Goal: Task Accomplishment & Management: Use online tool/utility

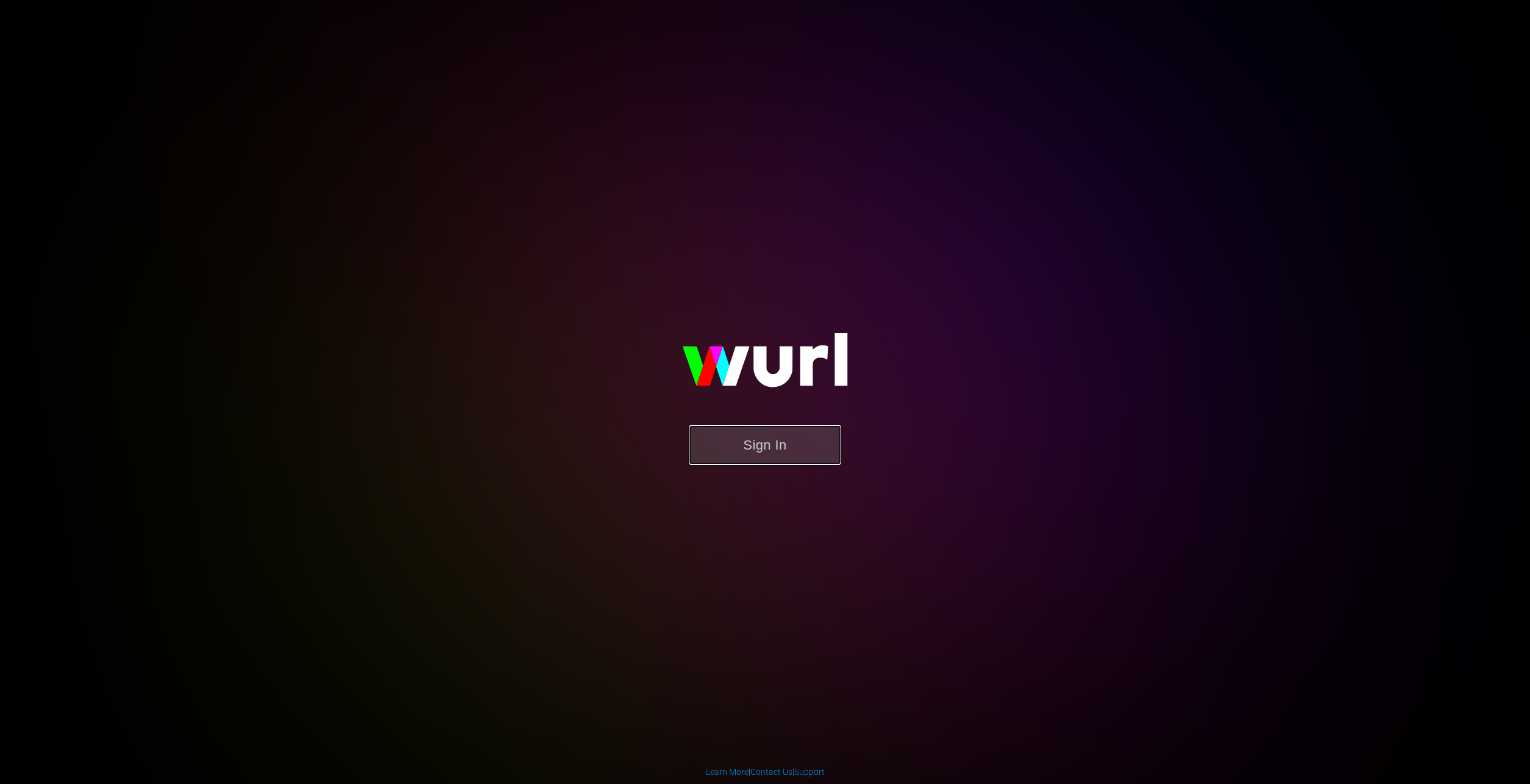
click at [765, 433] on button "Sign In" at bounding box center [765, 444] width 152 height 39
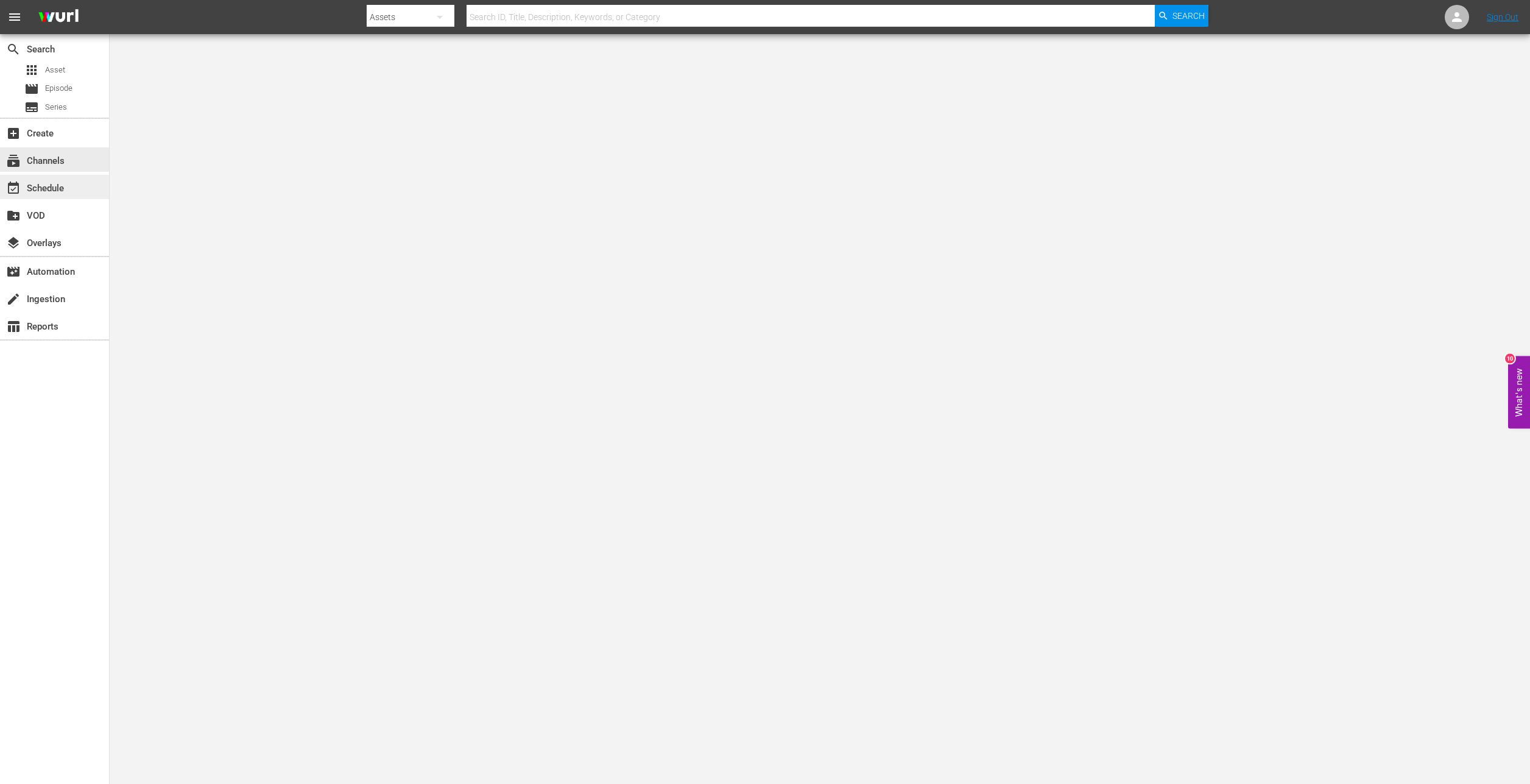
click at [53, 192] on div "event_available Schedule" at bounding box center [34, 187] width 68 height 11
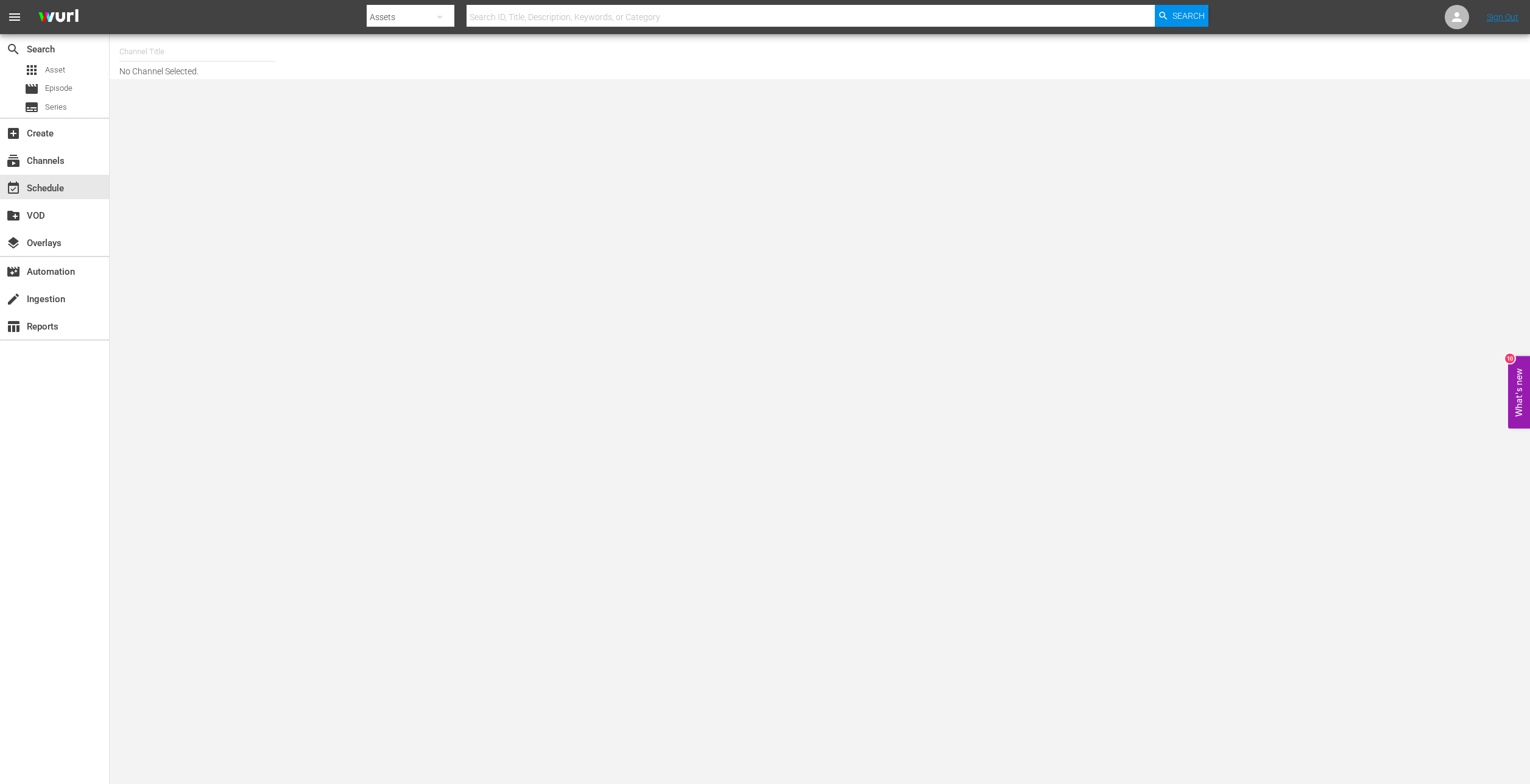
click at [541, 335] on body "menu Search By Assets Search ID, Title, Description, Keywords, or Category Sear…" at bounding box center [765, 392] width 1530 height 784
click at [45, 190] on div "event_available Schedule" at bounding box center [34, 187] width 68 height 11
click at [60, 159] on div "subscriptions Channels" at bounding box center [34, 159] width 68 height 11
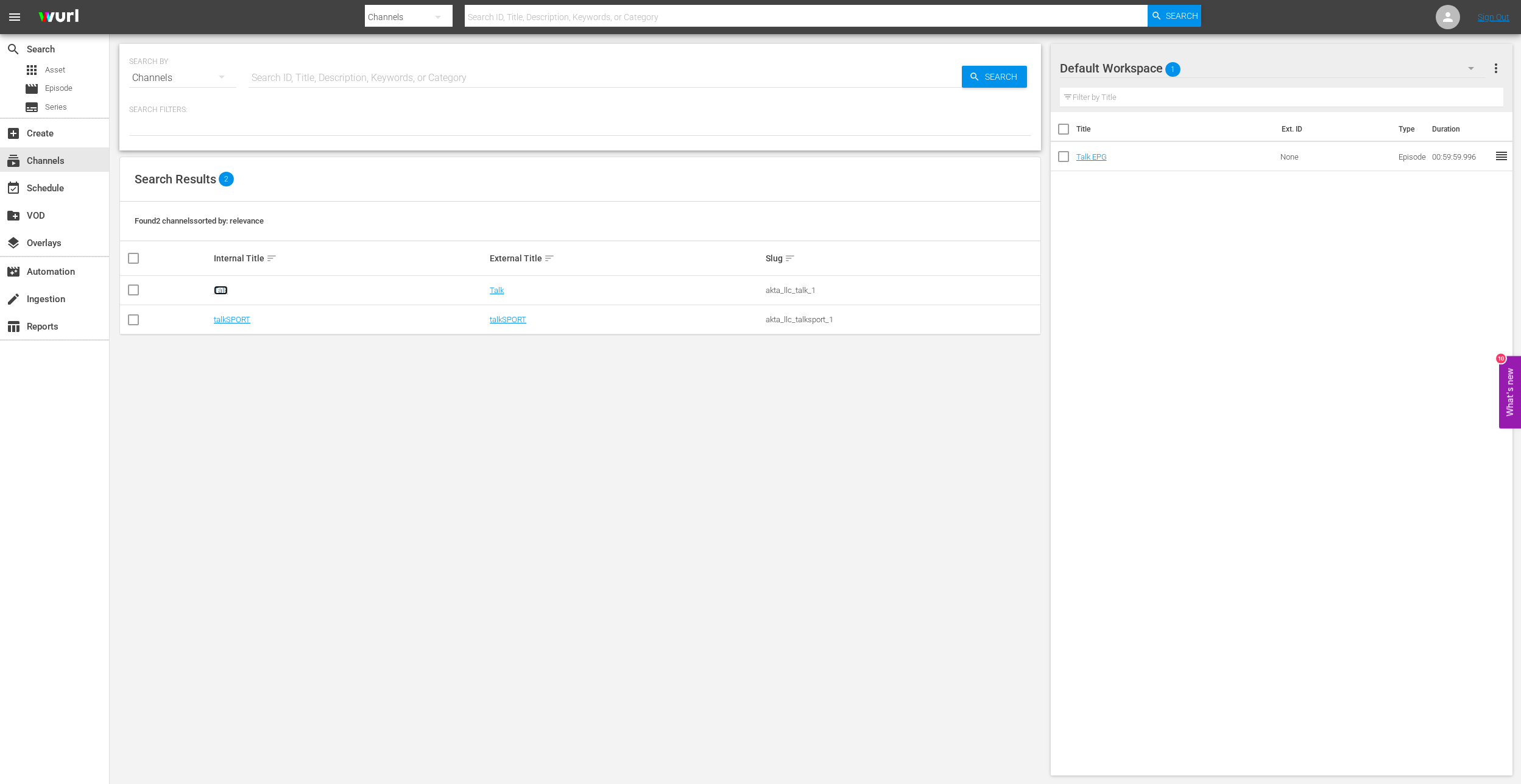
click at [221, 288] on link "Talk" at bounding box center [220, 290] width 14 height 9
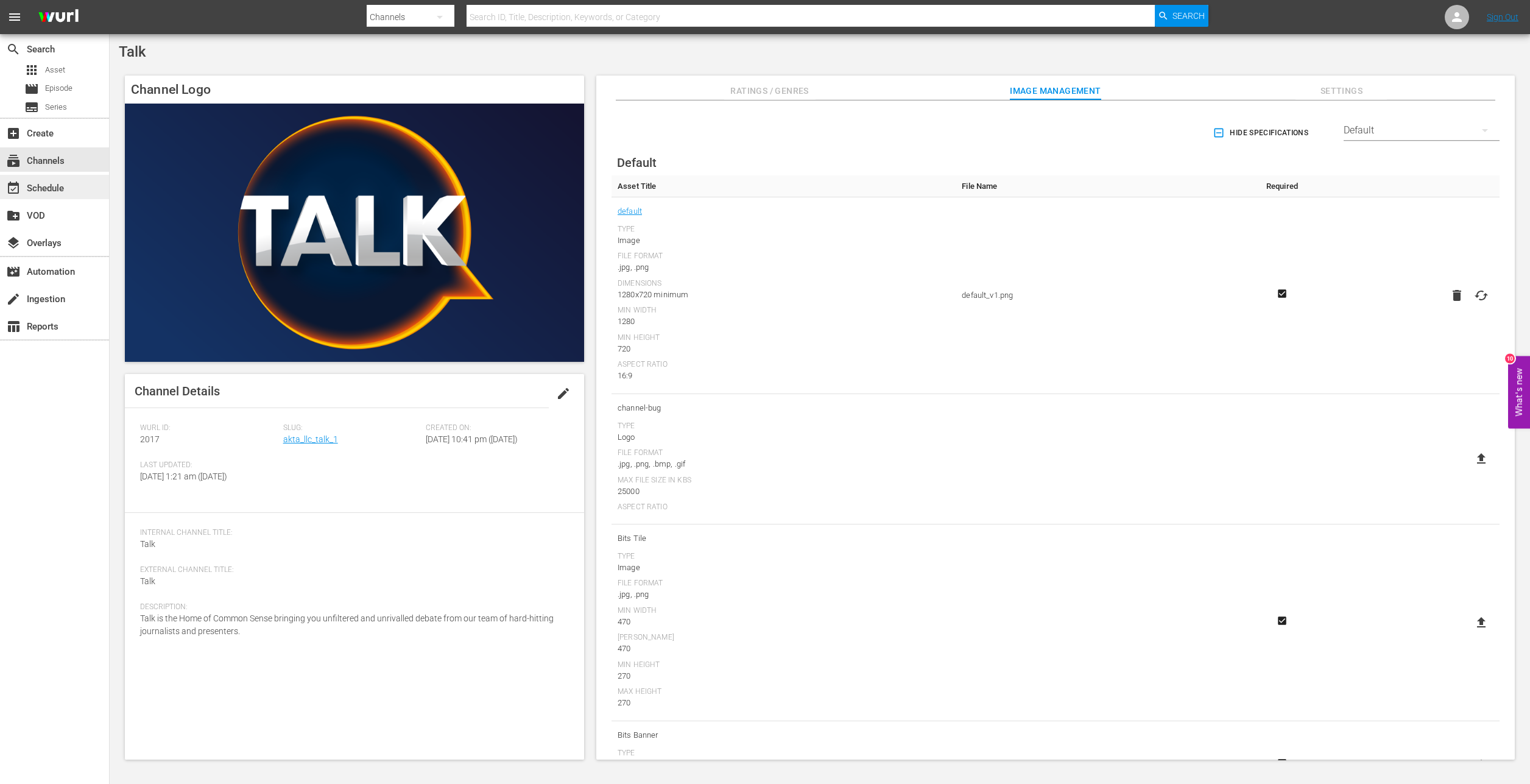
click at [43, 179] on div "event_available Schedule" at bounding box center [55, 187] width 109 height 25
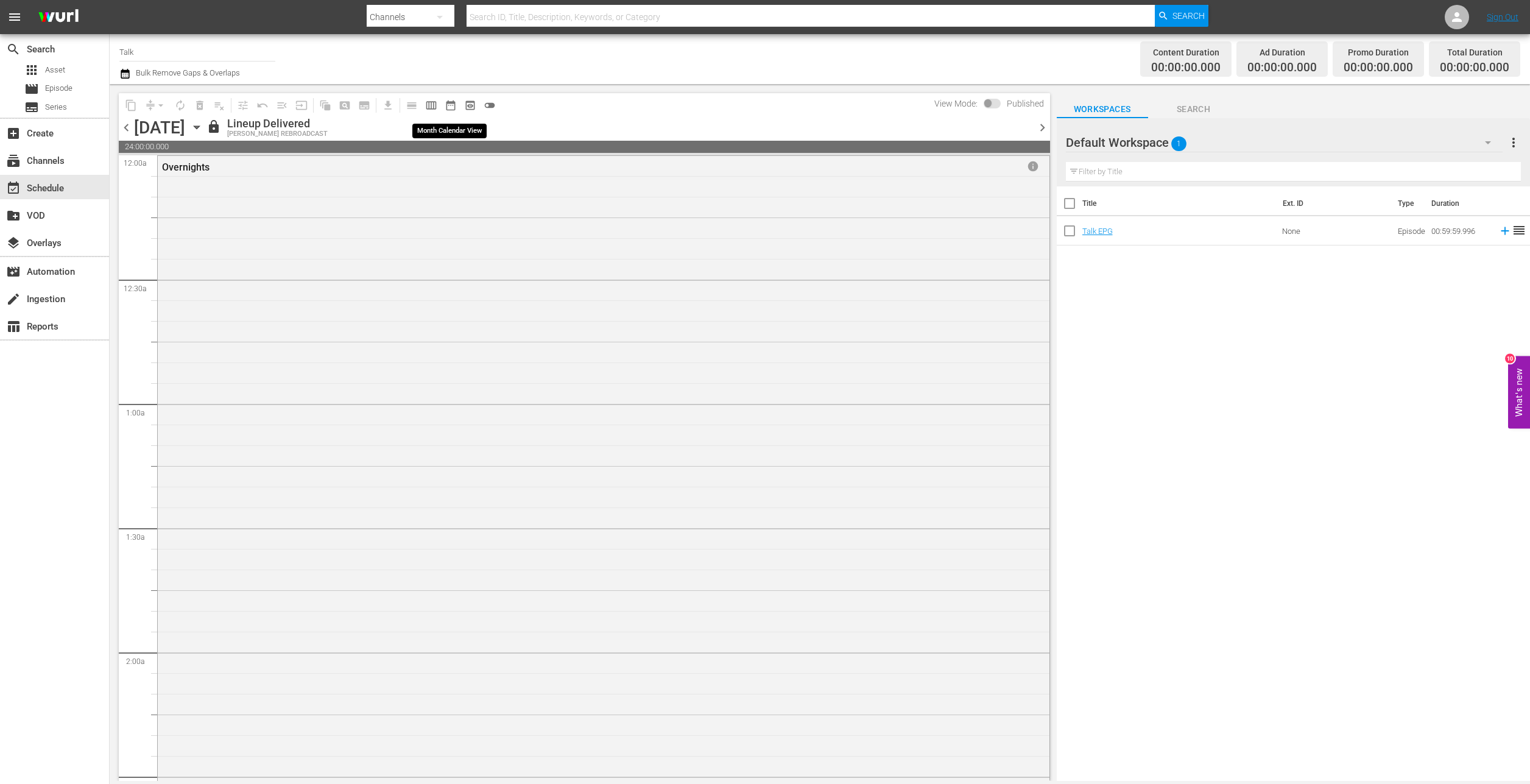
click at [448, 107] on span "date_range_outlined" at bounding box center [450, 105] width 12 height 12
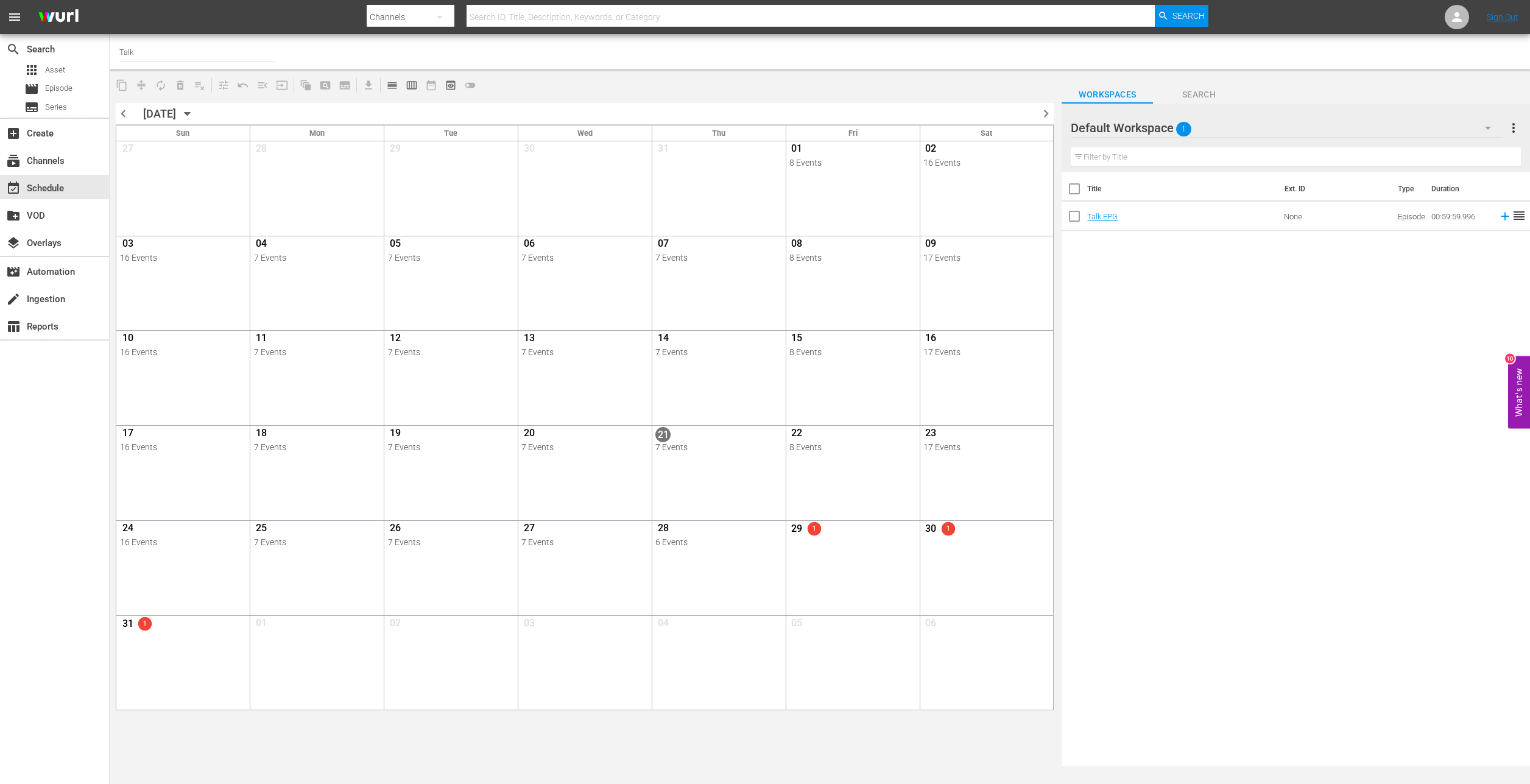
click at [182, 53] on input "Talk" at bounding box center [197, 52] width 156 height 29
type input "T"
click at [145, 52] on input "text" at bounding box center [197, 52] width 156 height 29
click at [174, 122] on div "talkSPORT (1979 - akta_llc_talksport_1)" at bounding box center [287, 115] width 315 height 29
type input "talkSPORT (1979 - akta_llc_talksport_1)"
